Goal: Task Accomplishment & Management: Use online tool/utility

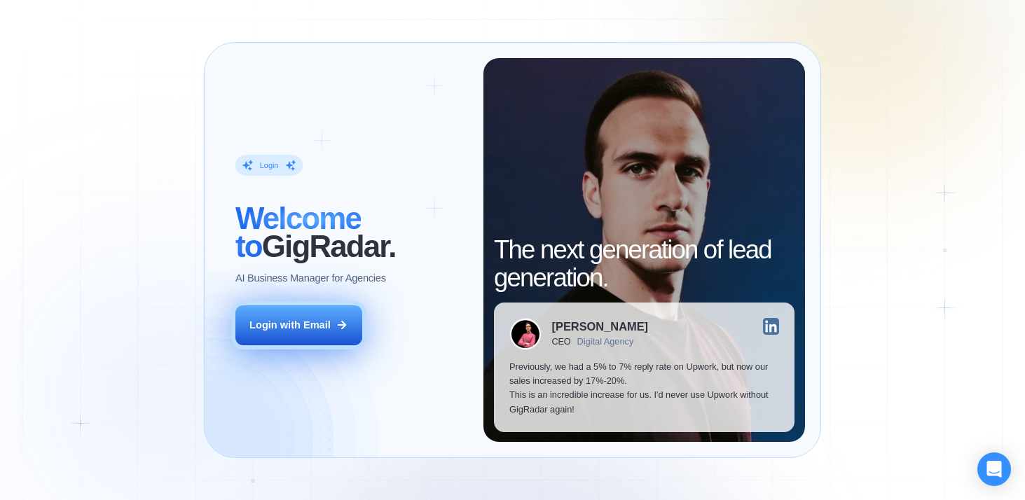
click at [319, 317] on button "Login with Email" at bounding box center [298, 325] width 127 height 40
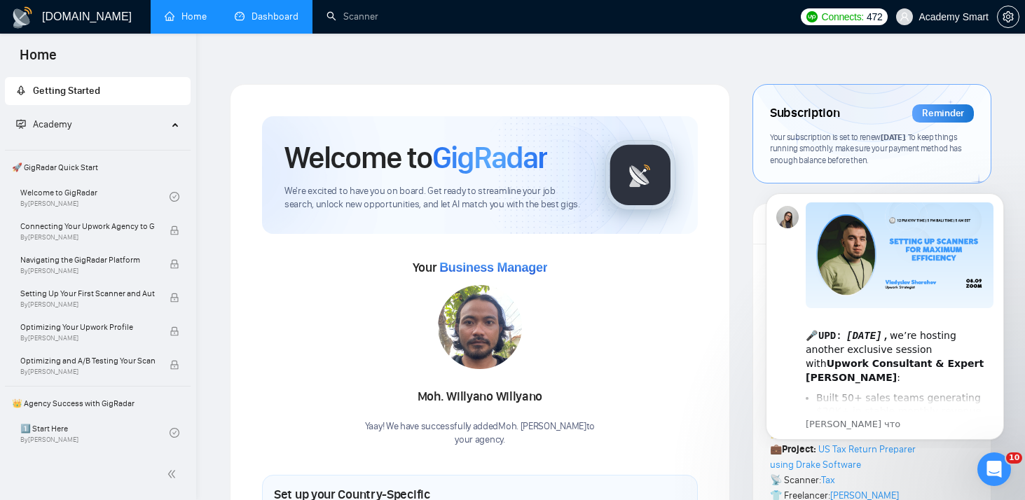
click at [268, 22] on link "Dashboard" at bounding box center [267, 17] width 64 height 12
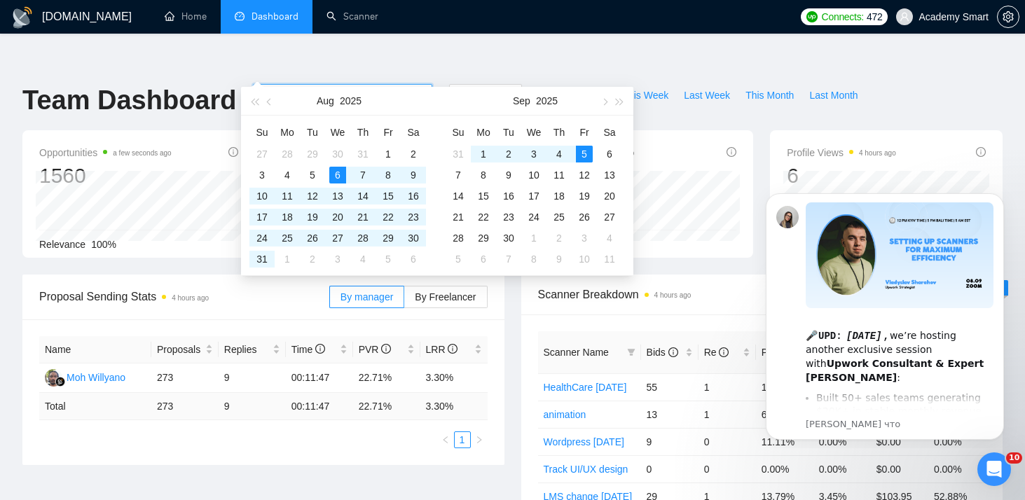
click at [287, 88] on input "2025-08-06" at bounding box center [293, 95] width 64 height 15
type input "2025-09-01"
click at [478, 149] on div "1" at bounding box center [483, 154] width 17 height 17
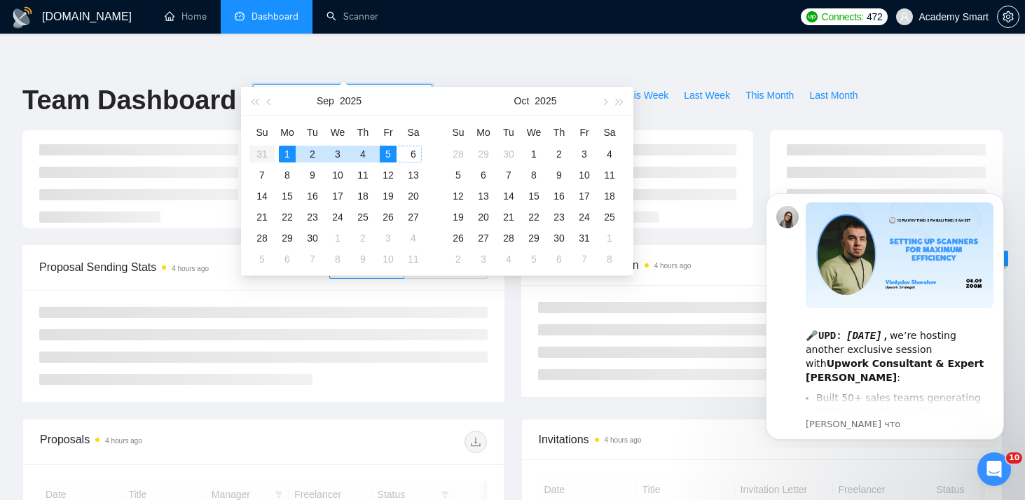
type input "2025-09-05"
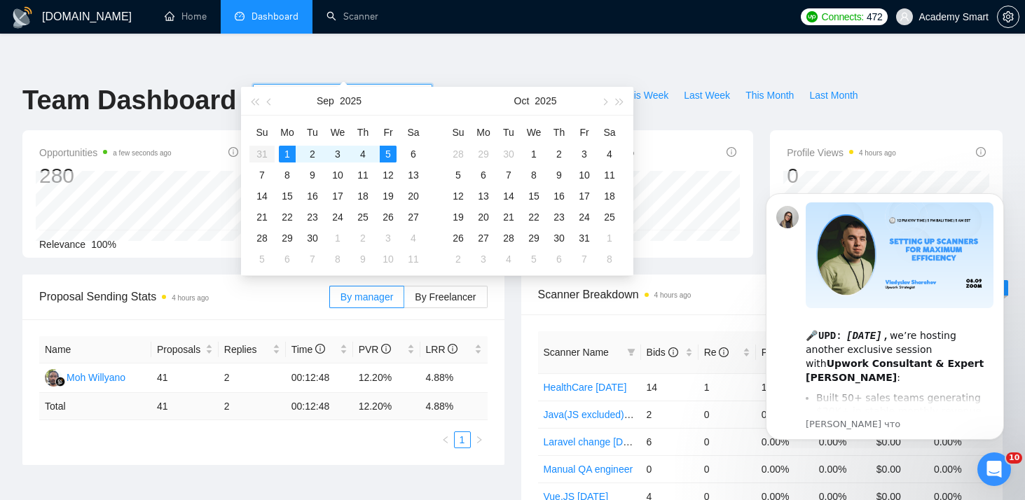
click at [922, 84] on div "Team Dashboard 2025-09-01 2025-09-05 Last 30 Days Today Yesterday This Week Las…" at bounding box center [512, 107] width 997 height 46
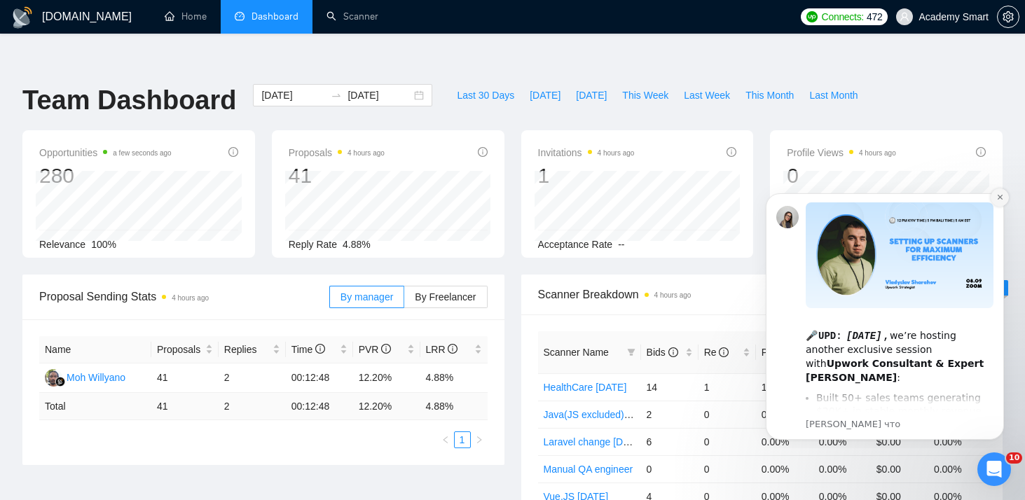
click at [998, 197] on icon "Dismiss notification" at bounding box center [1000, 197] width 8 height 8
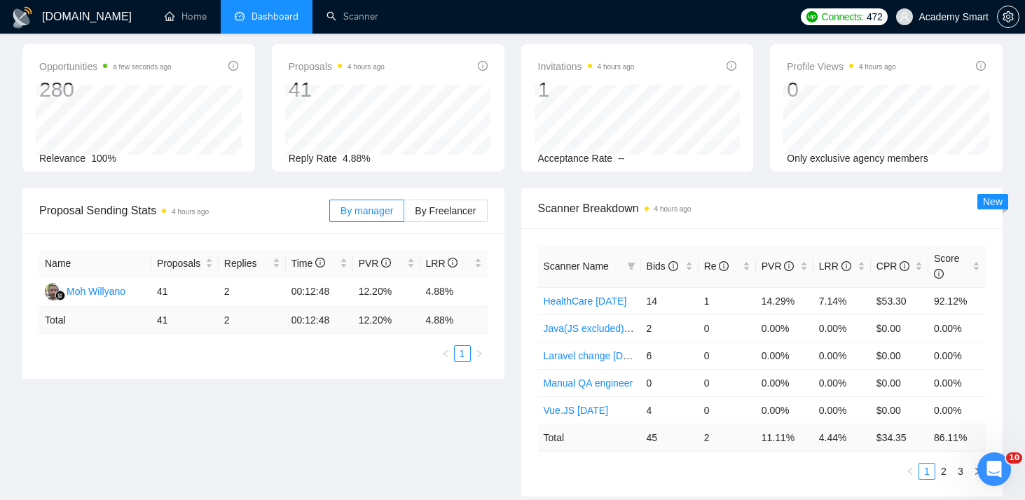
scroll to position [96, 0]
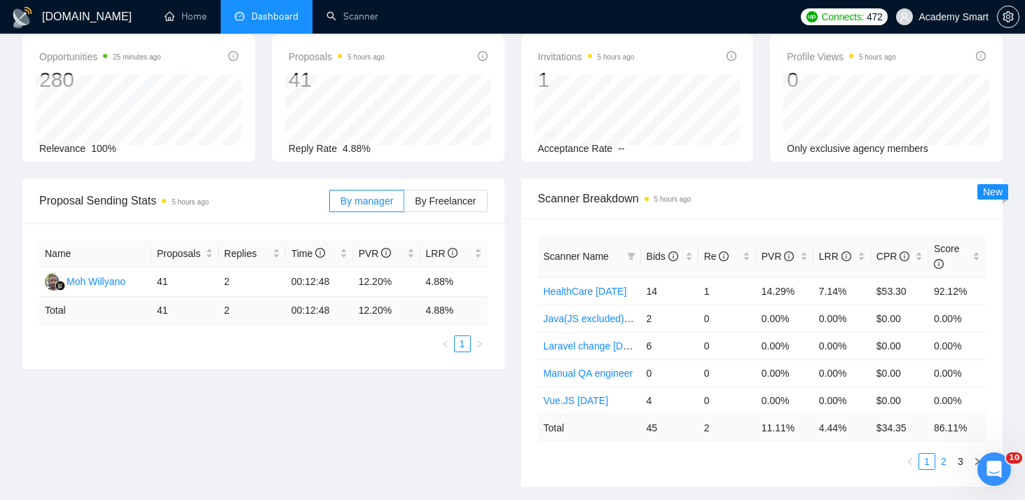
click at [944, 454] on link "2" at bounding box center [943, 461] width 15 height 15
click at [961, 454] on link "3" at bounding box center [960, 461] width 15 height 15
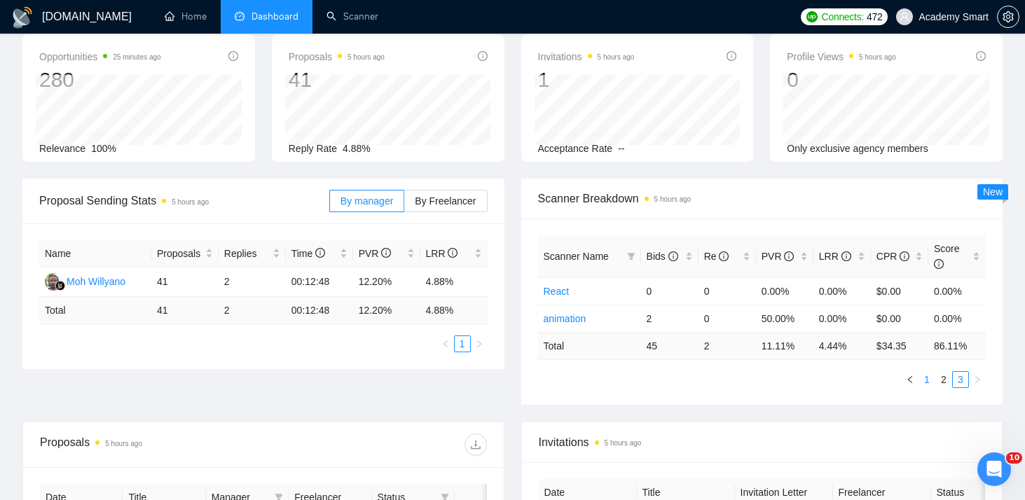
click at [929, 372] on link "1" at bounding box center [926, 379] width 15 height 15
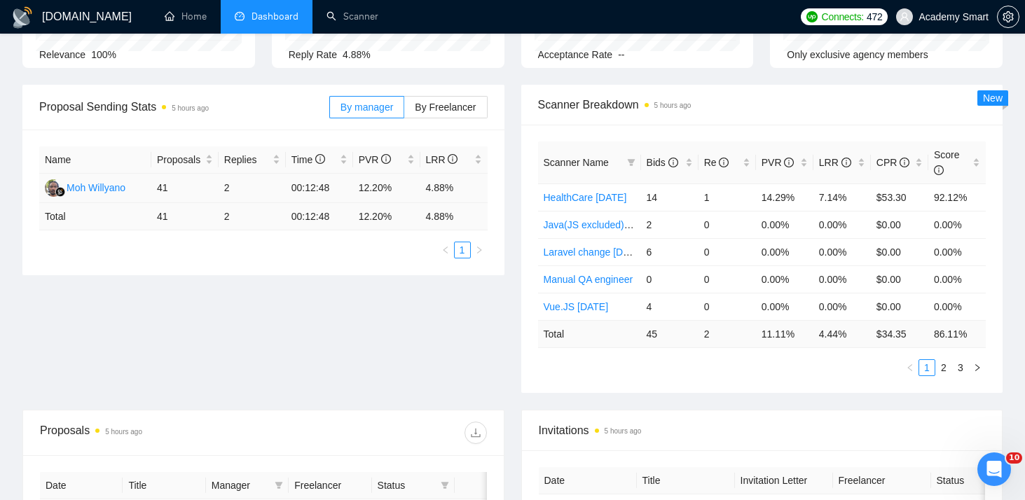
scroll to position [191, 0]
click at [959, 359] on link "3" at bounding box center [960, 366] width 15 height 15
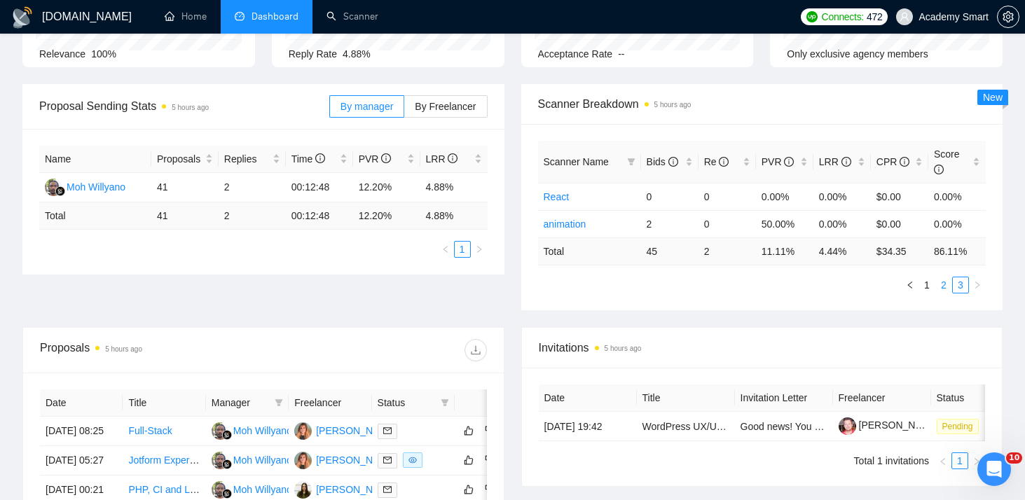
click at [939, 277] on link "2" at bounding box center [943, 284] width 15 height 15
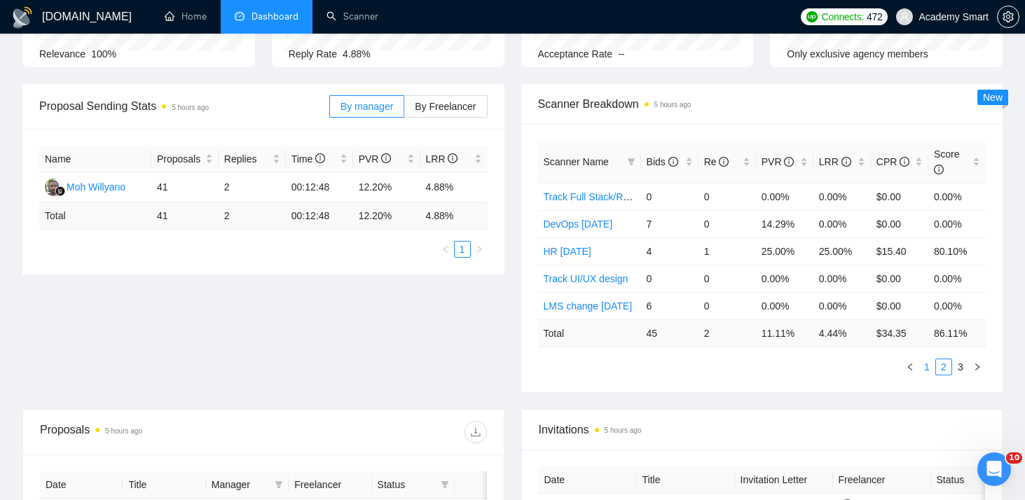
click at [925, 359] on link "1" at bounding box center [926, 366] width 15 height 15
click at [942, 359] on link "2" at bounding box center [943, 366] width 15 height 15
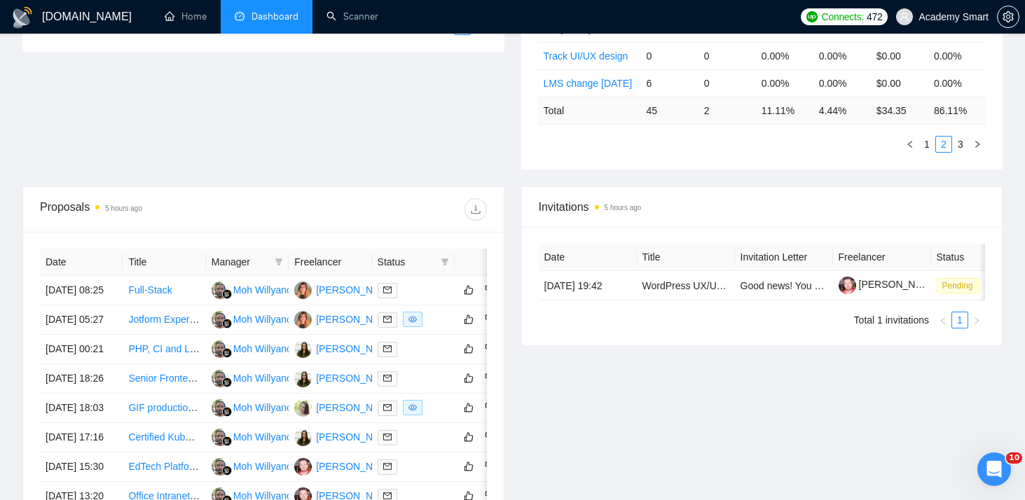
scroll to position [441, 0]
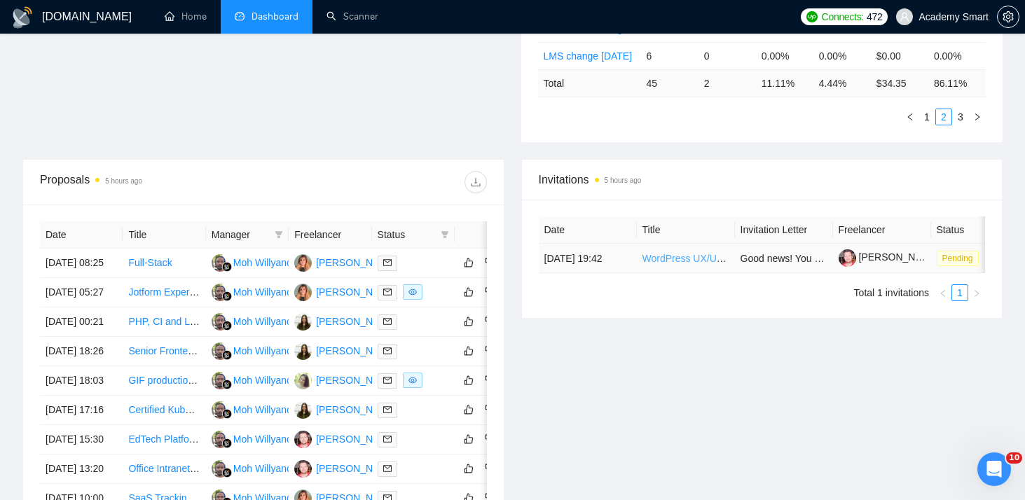
click at [725, 253] on link "WordPress UX/UI Designer for LMS Audit & Wireframe Redesign (LearnDash, Gamific…" at bounding box center [841, 258] width 399 height 11
click at [712, 253] on link "WordPress UX/UI Designer for LMS Audit & Wireframe Redesign (LearnDash, Gamific…" at bounding box center [841, 258] width 399 height 11
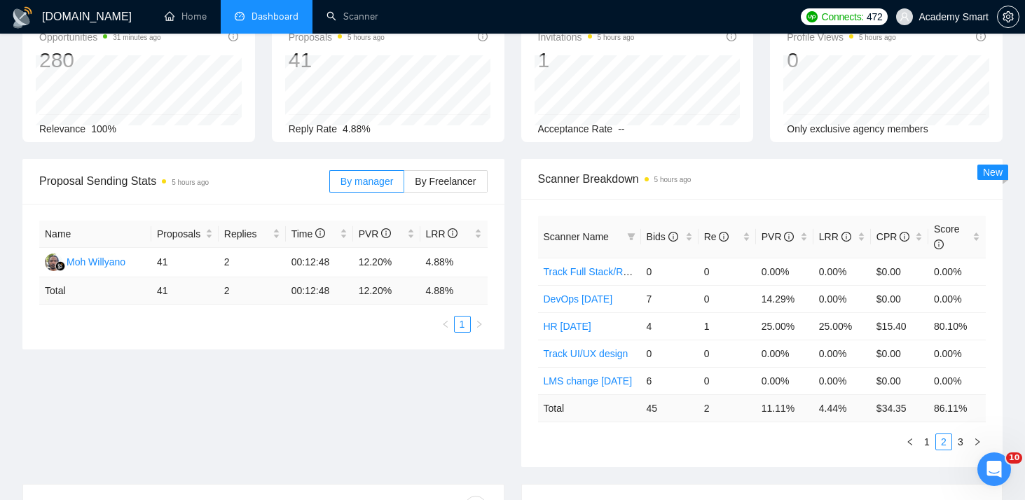
scroll to position [129, 0]
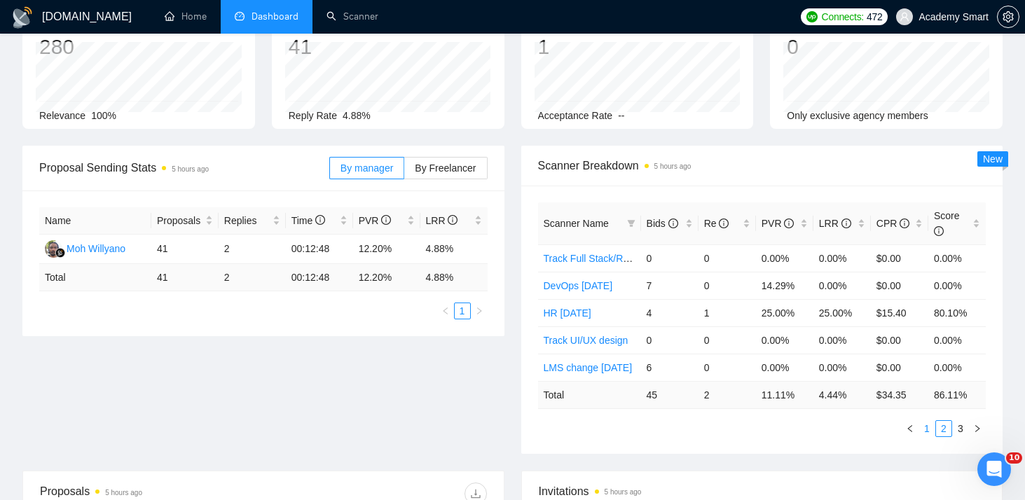
click at [925, 421] on link "1" at bounding box center [926, 428] width 15 height 15
click at [943, 421] on link "2" at bounding box center [943, 428] width 15 height 15
click at [958, 421] on link "3" at bounding box center [960, 428] width 15 height 15
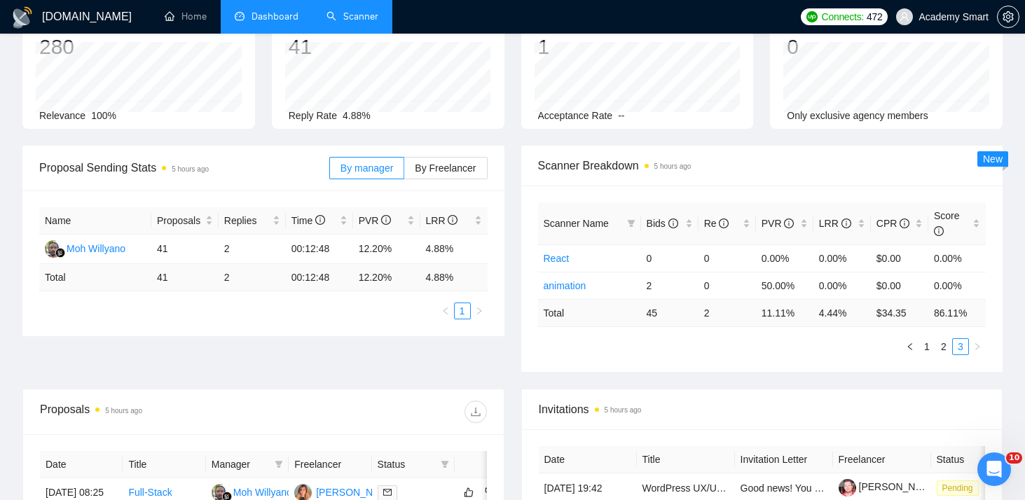
click at [358, 11] on link "Scanner" at bounding box center [352, 17] width 52 height 12
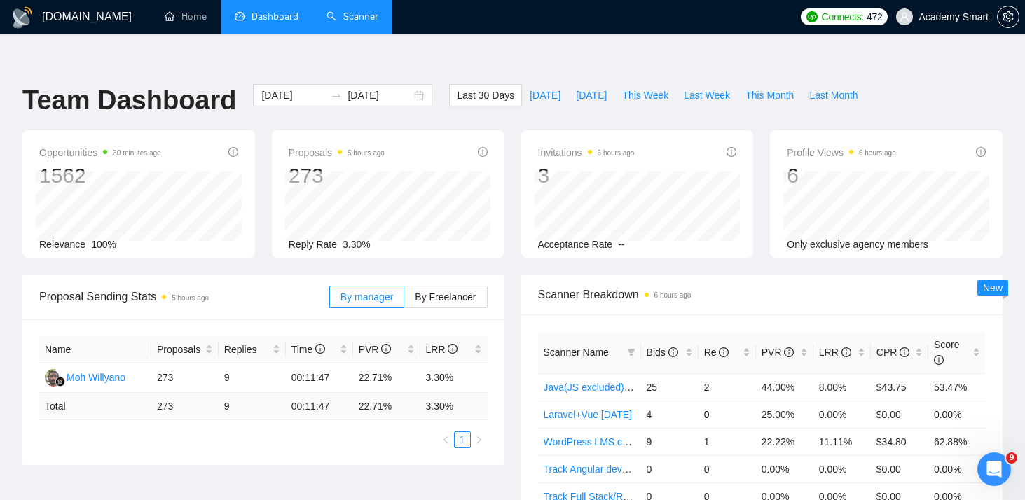
click at [364, 17] on link "Scanner" at bounding box center [352, 17] width 52 height 12
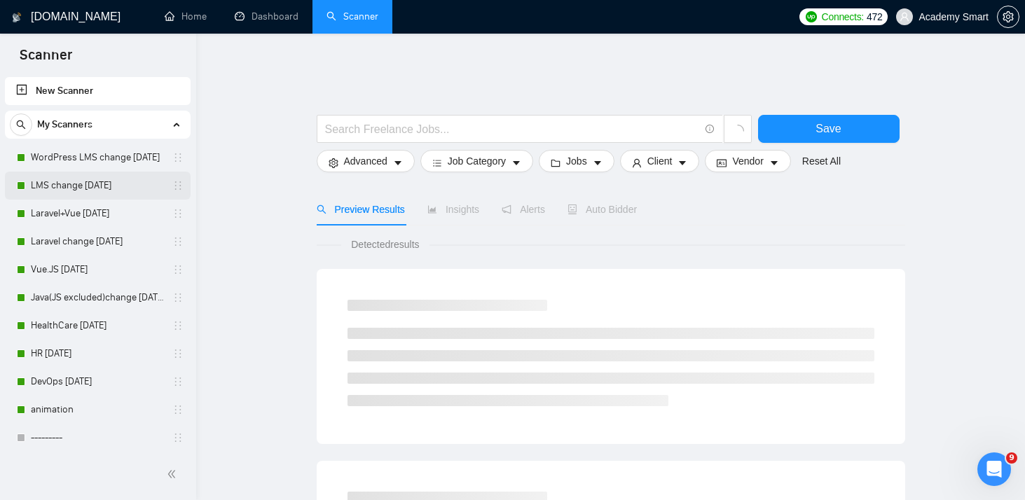
click at [95, 187] on link "LMS change 26/08/2025" at bounding box center [97, 186] width 133 height 28
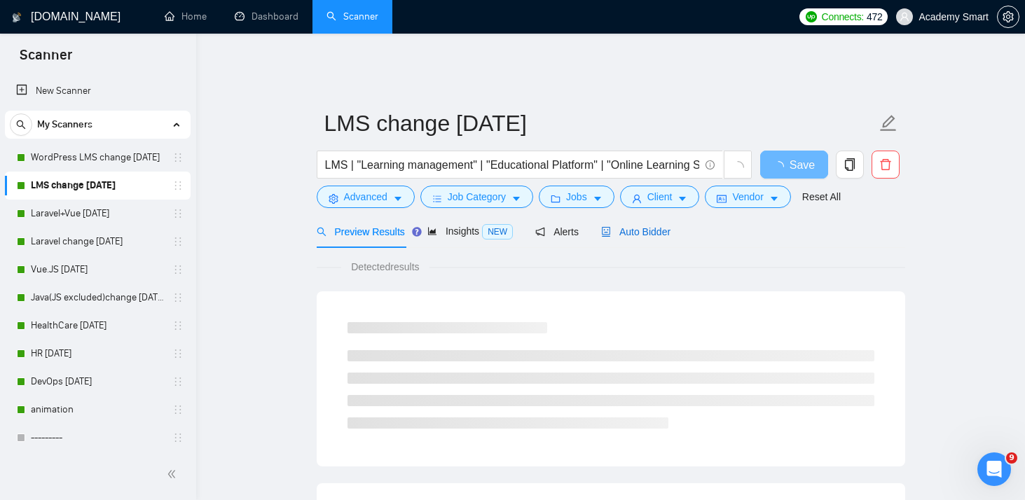
click at [635, 226] on span "Auto Bidder" at bounding box center [635, 231] width 69 height 11
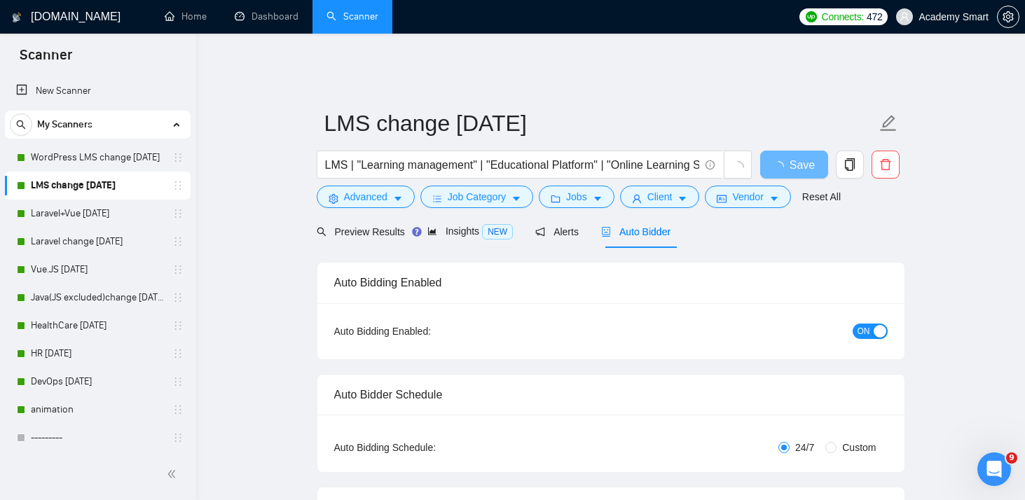
checkbox input "true"
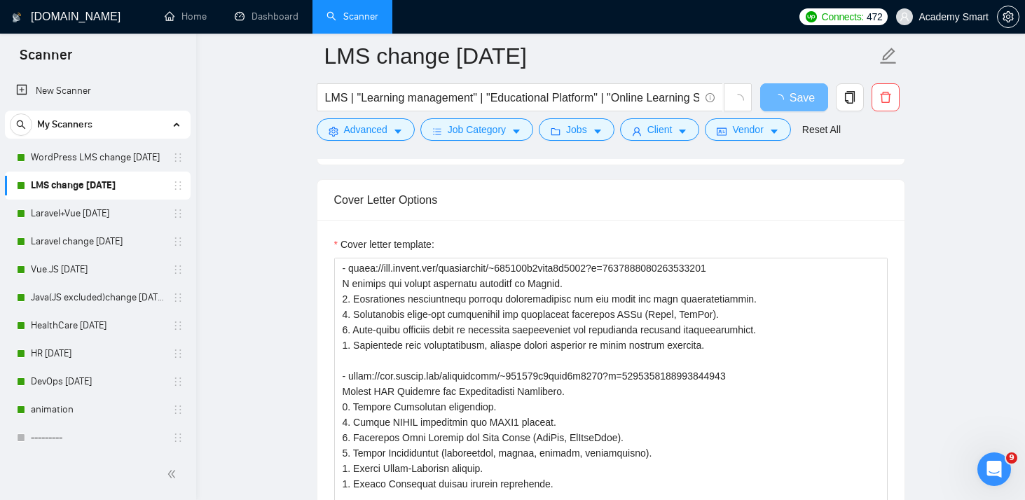
scroll to position [125, 0]
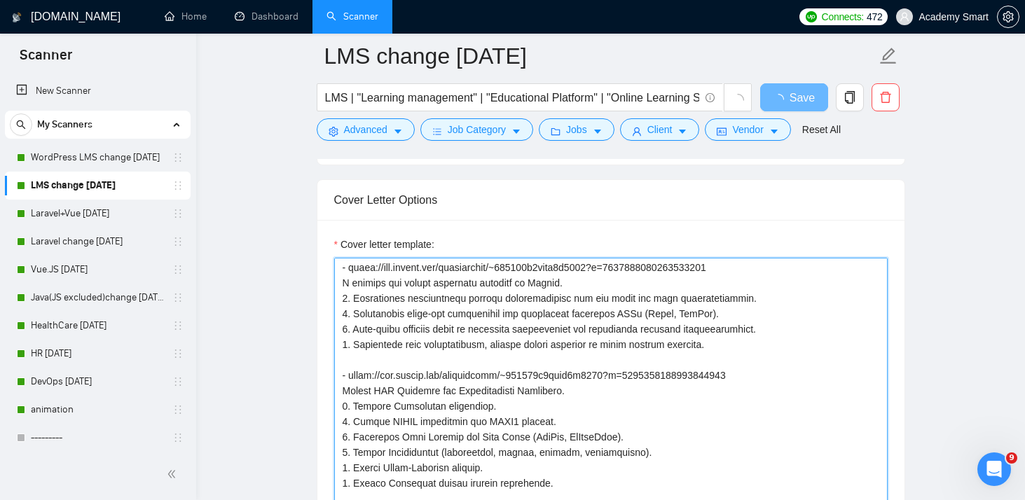
click at [414, 292] on textarea "Cover letter template:" at bounding box center [610, 415] width 553 height 315
